Goal: Entertainment & Leisure: Consume media (video, audio)

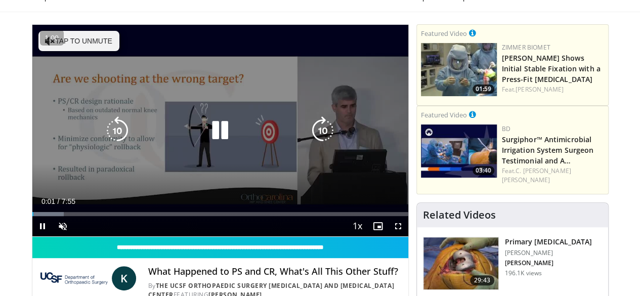
scroll to position [82, 0]
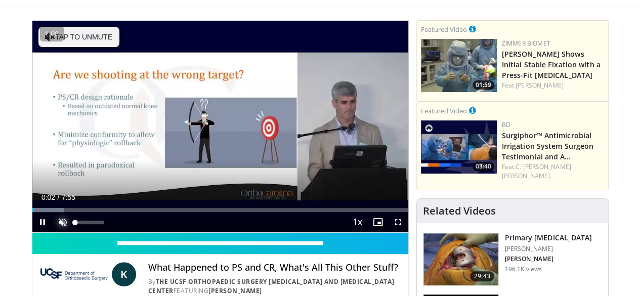
click at [53, 232] on span "Video Player" at bounding box center [63, 222] width 20 height 20
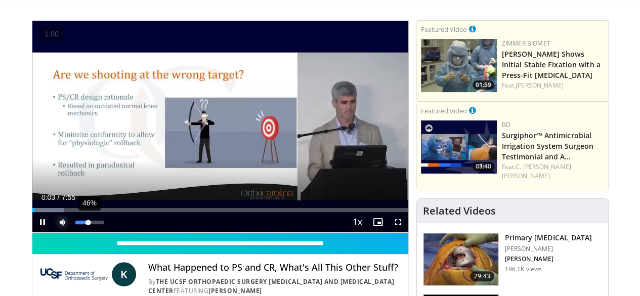
drag, startPoint x: 75, startPoint y: 242, endPoint x: 61, endPoint y: 242, distance: 14.7
click at [75, 224] on div "Volume Level" at bounding box center [81, 222] width 13 height 4
drag, startPoint x: 60, startPoint y: 242, endPoint x: 53, endPoint y: 240, distance: 7.4
click at [75, 224] on div "Volume Level" at bounding box center [76, 222] width 3 height 4
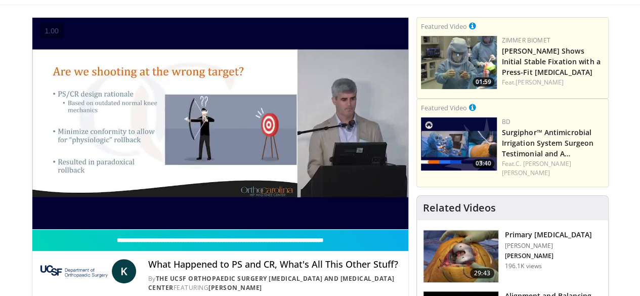
scroll to position [1, 0]
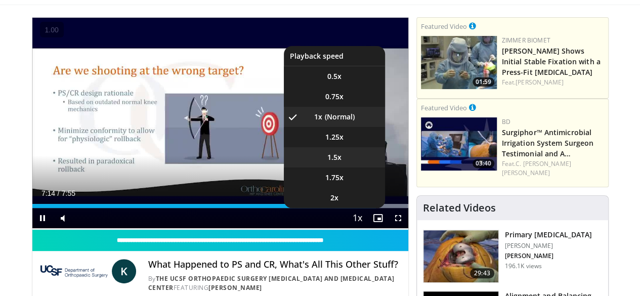
click at [342, 167] on li "1.5x" at bounding box center [334, 157] width 101 height 20
